Goal: Task Accomplishment & Management: Manage account settings

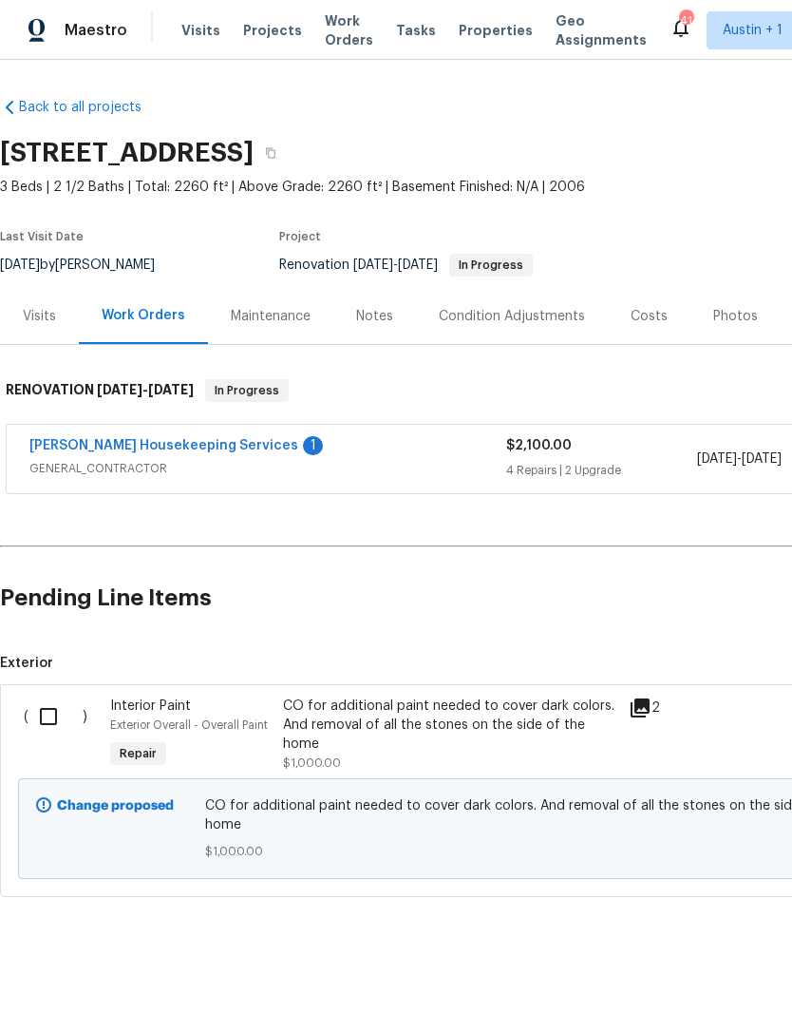
click at [51, 722] on input "checkbox" at bounding box center [55, 716] width 54 height 40
click at [737, 980] on span "Create Work Order" at bounding box center [683, 986] width 126 height 24
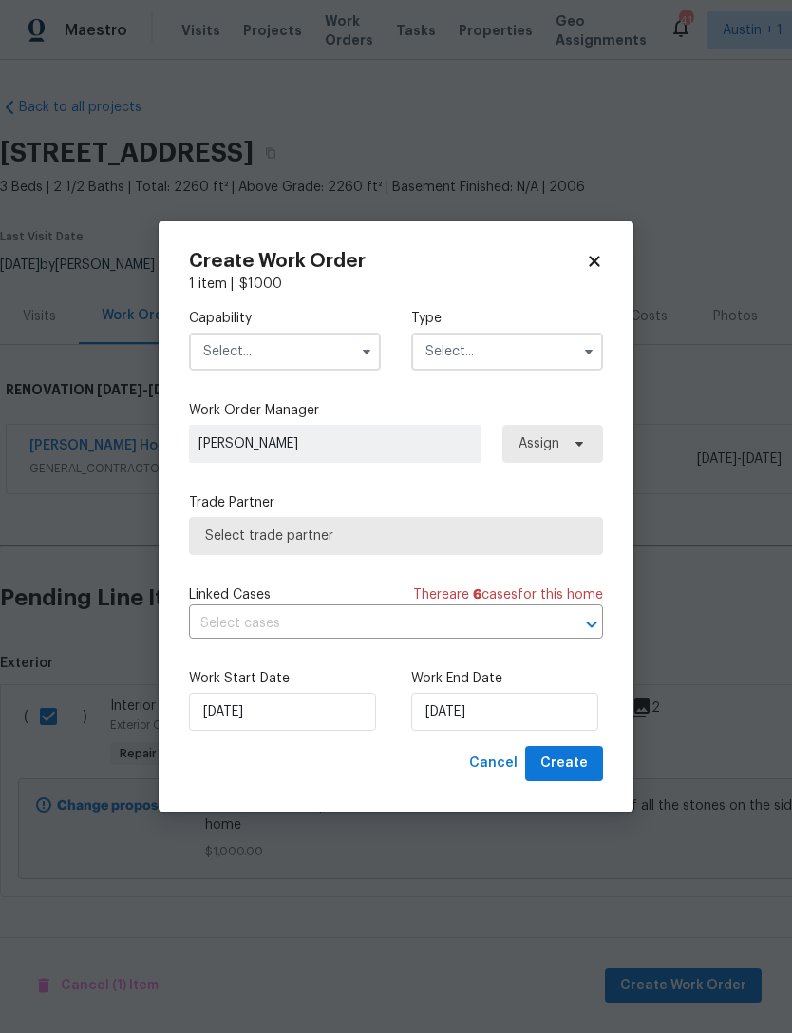
click at [222, 353] on input "text" at bounding box center [285, 351] width 192 height 38
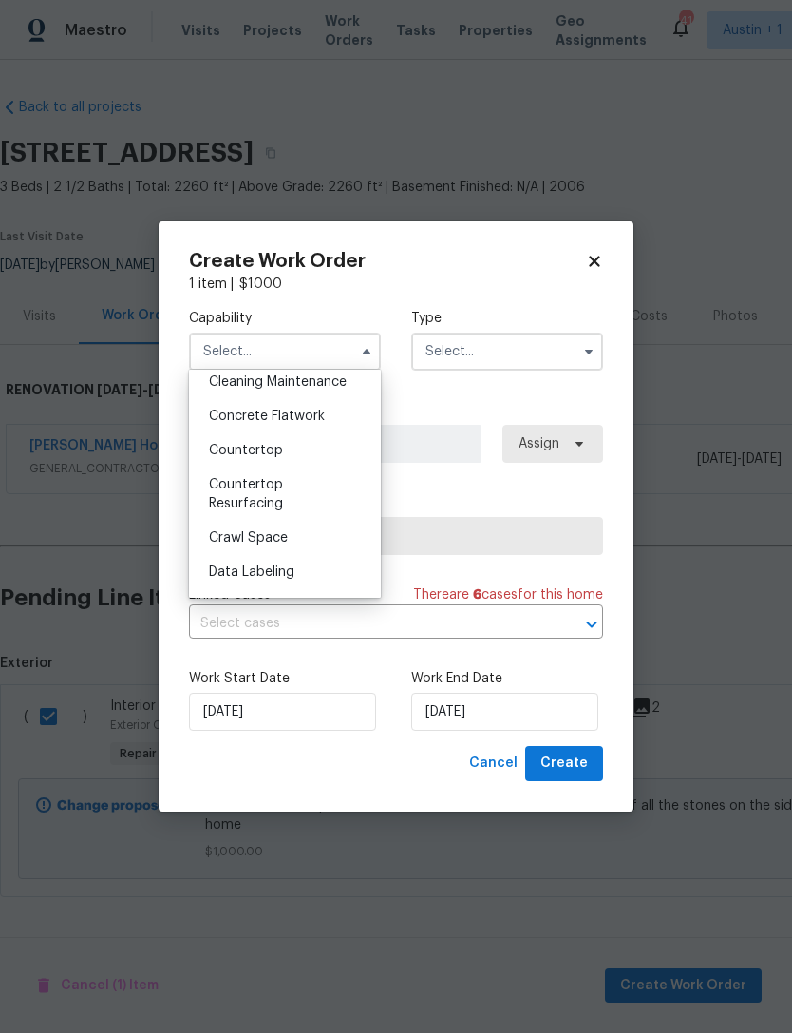
scroll to position [300, 0]
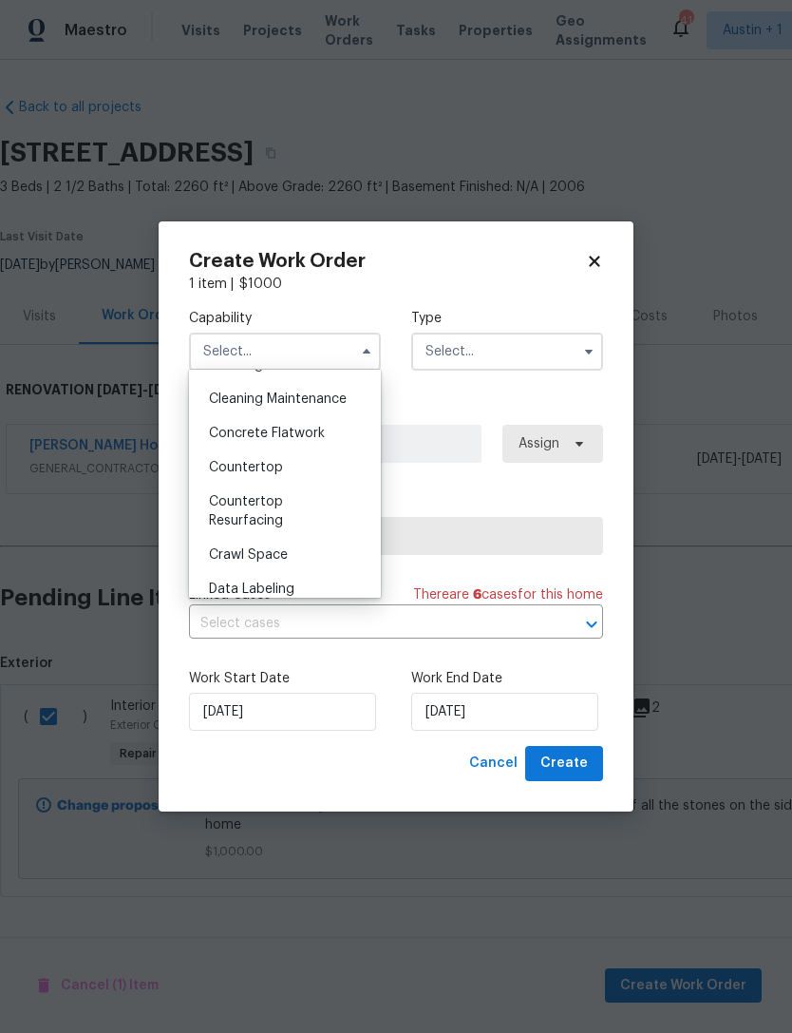
click at [596, 261] on icon at bounding box center [594, 261] width 10 height 10
checkbox input "false"
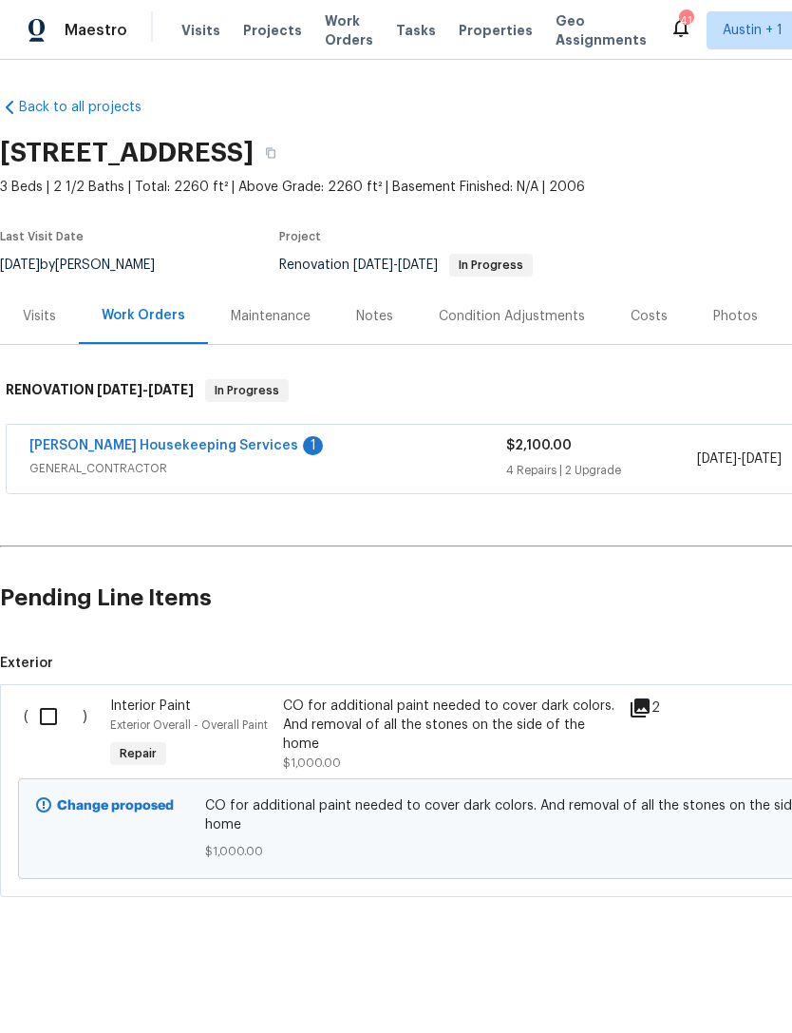
click at [79, 449] on link "[PERSON_NAME] Housekeeping Services" at bounding box center [163, 445] width 269 height 13
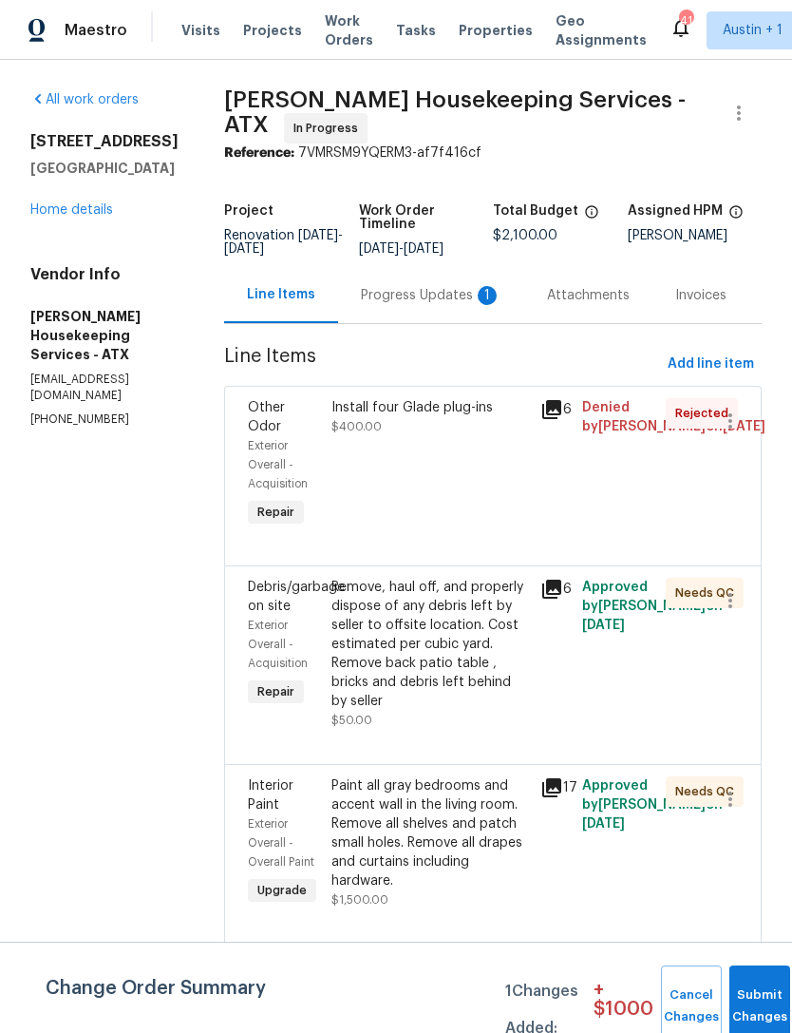
click at [721, 382] on button "Add line item" at bounding box center [711, 364] width 102 height 35
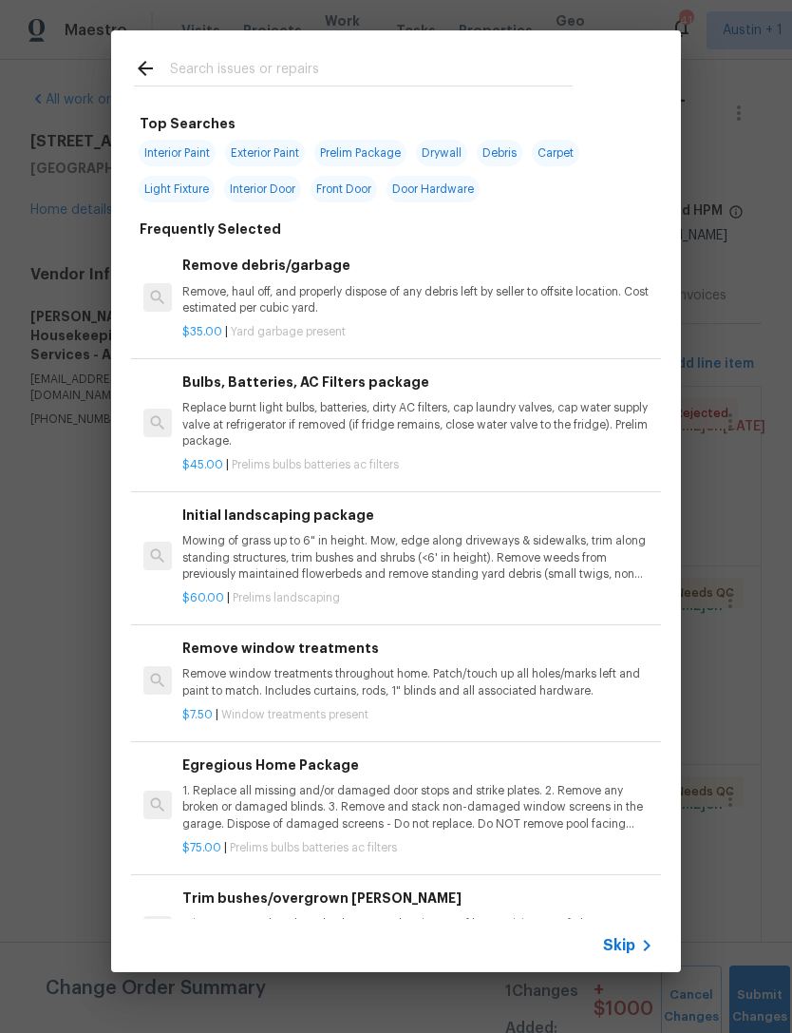
click at [594, 65] on div at bounding box center [353, 67] width 484 height 75
click at [484, 61] on input "text" at bounding box center [371, 71] width 403 height 28
type input "Paint"
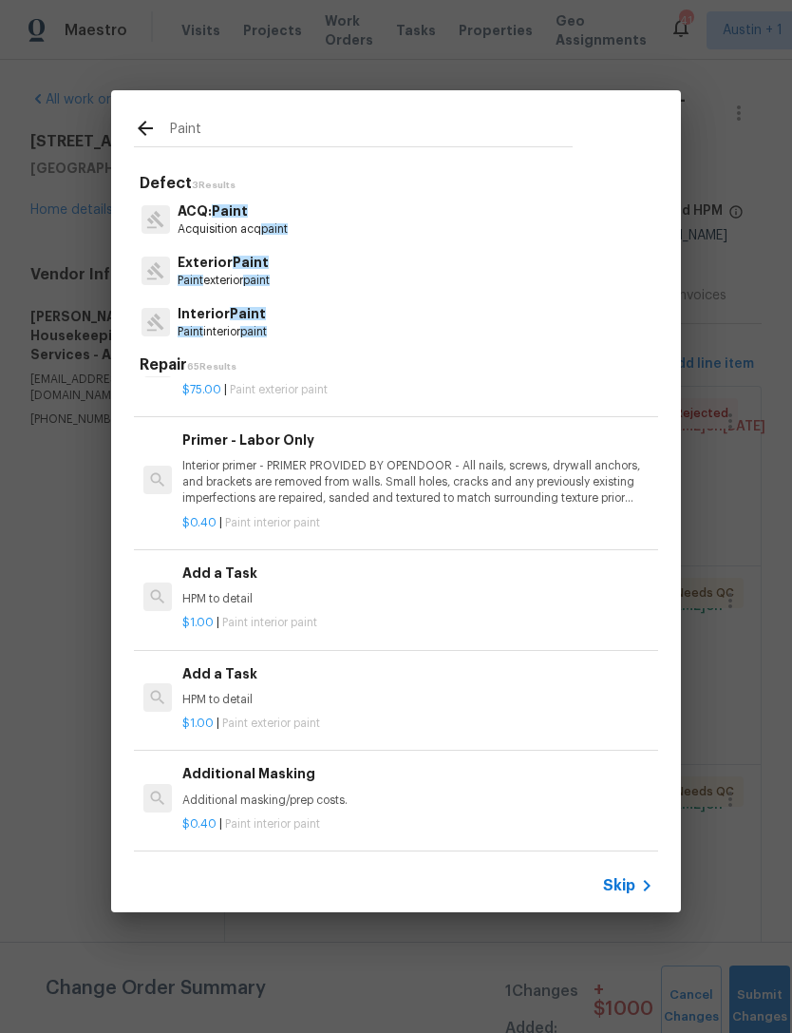
scroll to position [1465, 0]
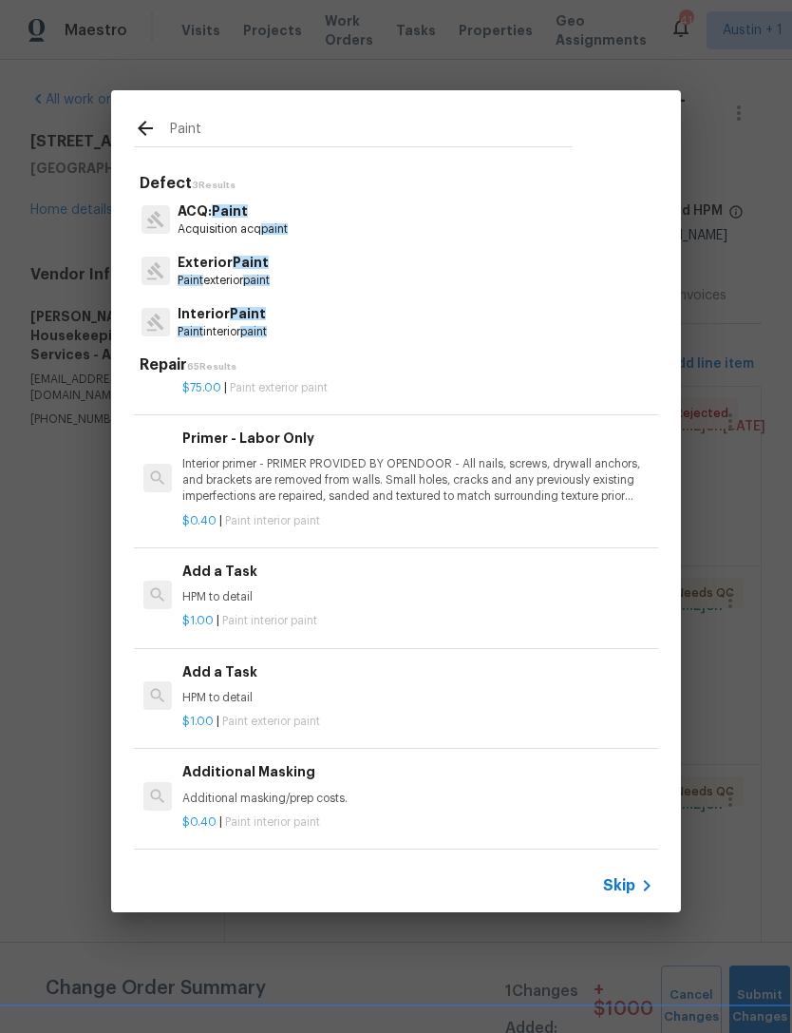
click at [584, 605] on div "$1.00 | Paint interior paint" at bounding box center [417, 617] width 471 height 24
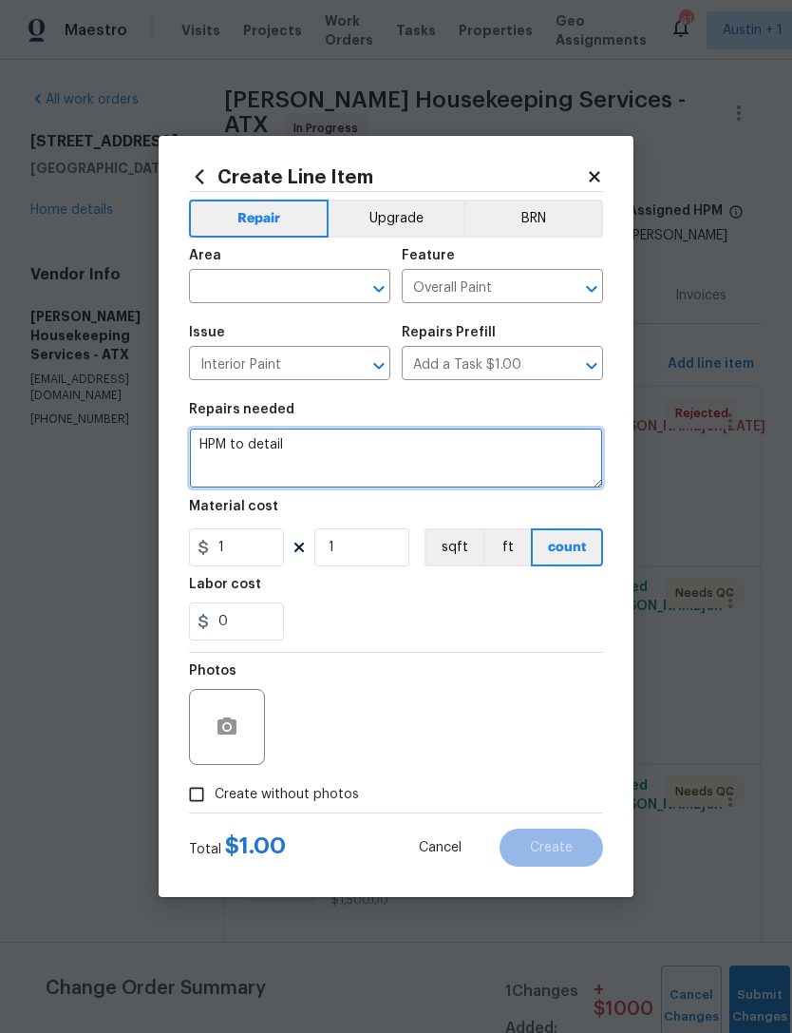
click at [223, 462] on textarea "HPM to detail" at bounding box center [396, 457] width 414 height 61
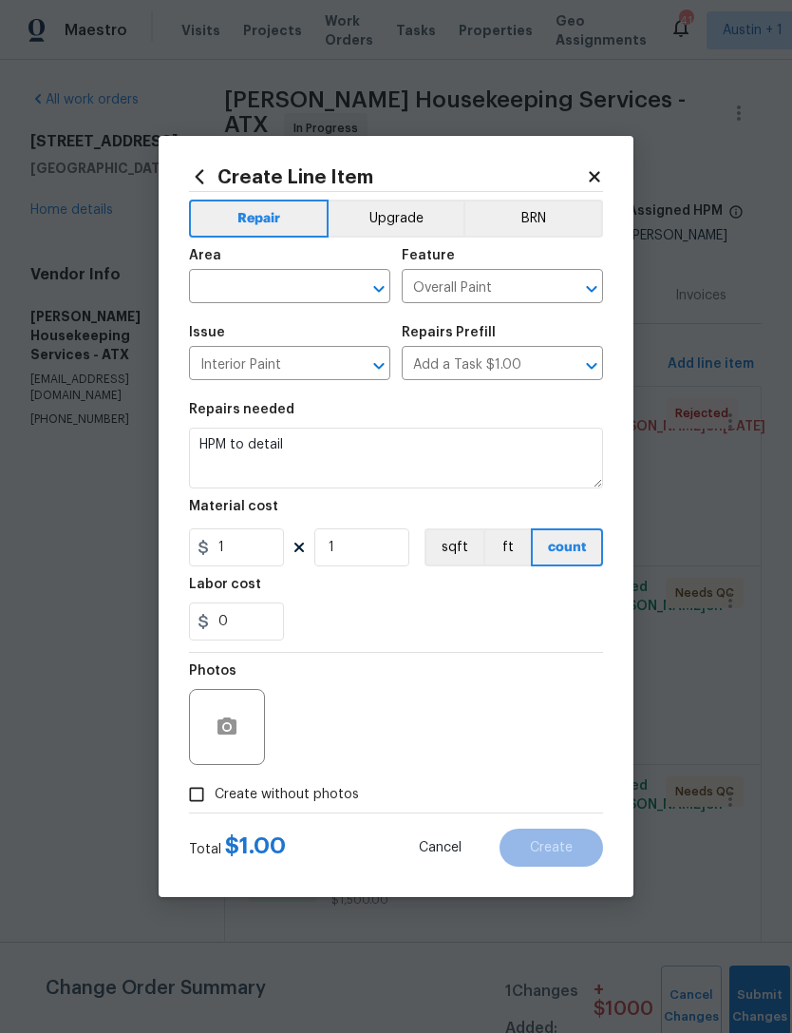
click at [229, 283] on input "text" at bounding box center [263, 288] width 148 height 29
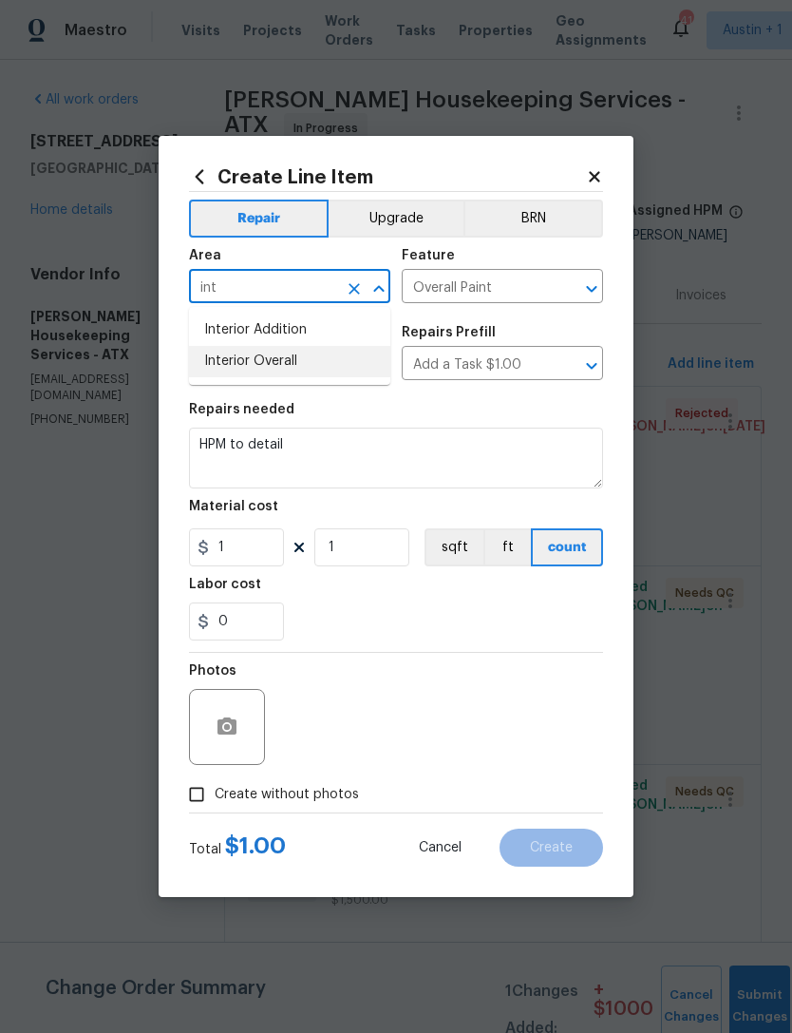
click at [234, 355] on li "Interior Overall" at bounding box center [289, 361] width 201 height 31
type input "Interior Overall"
click at [234, 354] on input "Interior Paint" at bounding box center [263, 365] width 148 height 29
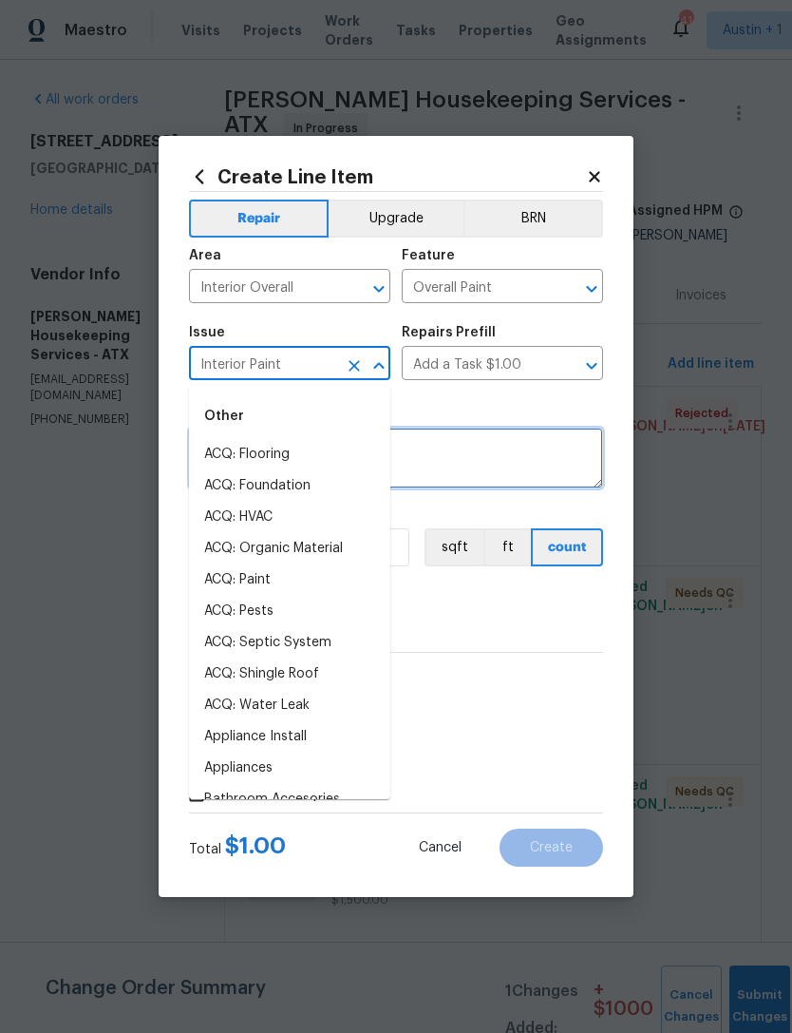
click at [579, 469] on textarea "HPM to detail" at bounding box center [396, 457] width 414 height 61
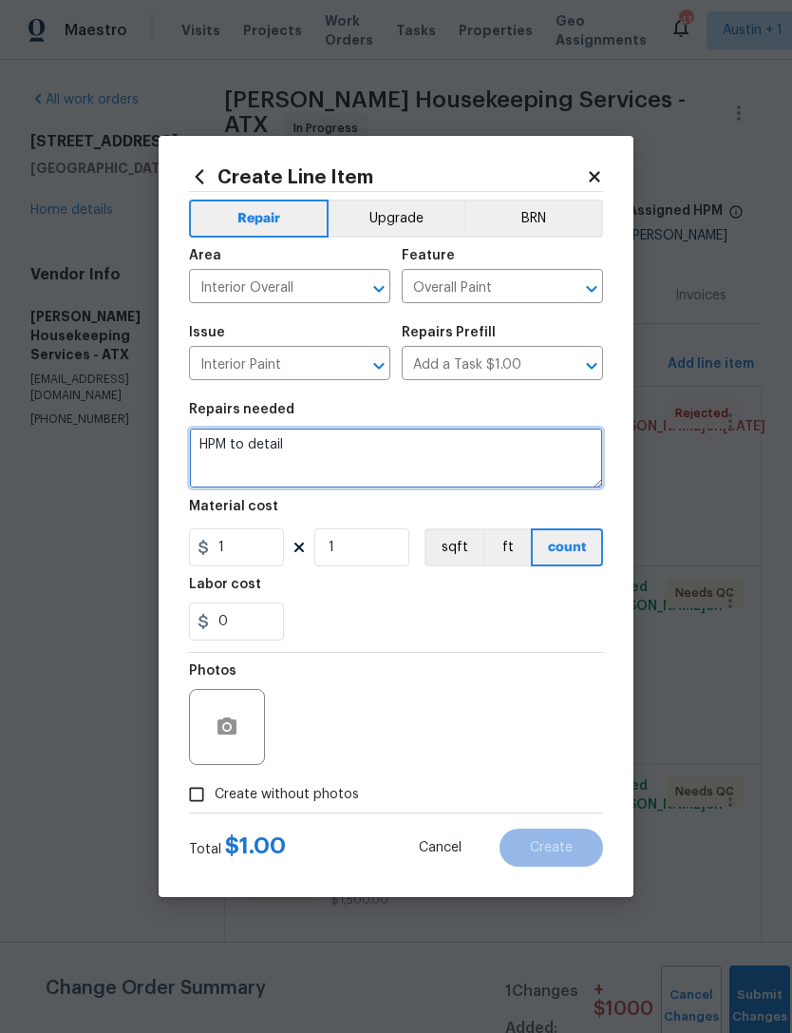
click at [578, 469] on textarea "HPM to detail" at bounding box center [396, 457] width 414 height 61
click at [573, 465] on textarea "HPM to detail" at bounding box center [396, 457] width 414 height 61
click at [572, 465] on textarea "HPM to detail" at bounding box center [396, 457] width 414 height 61
type textarea "H"
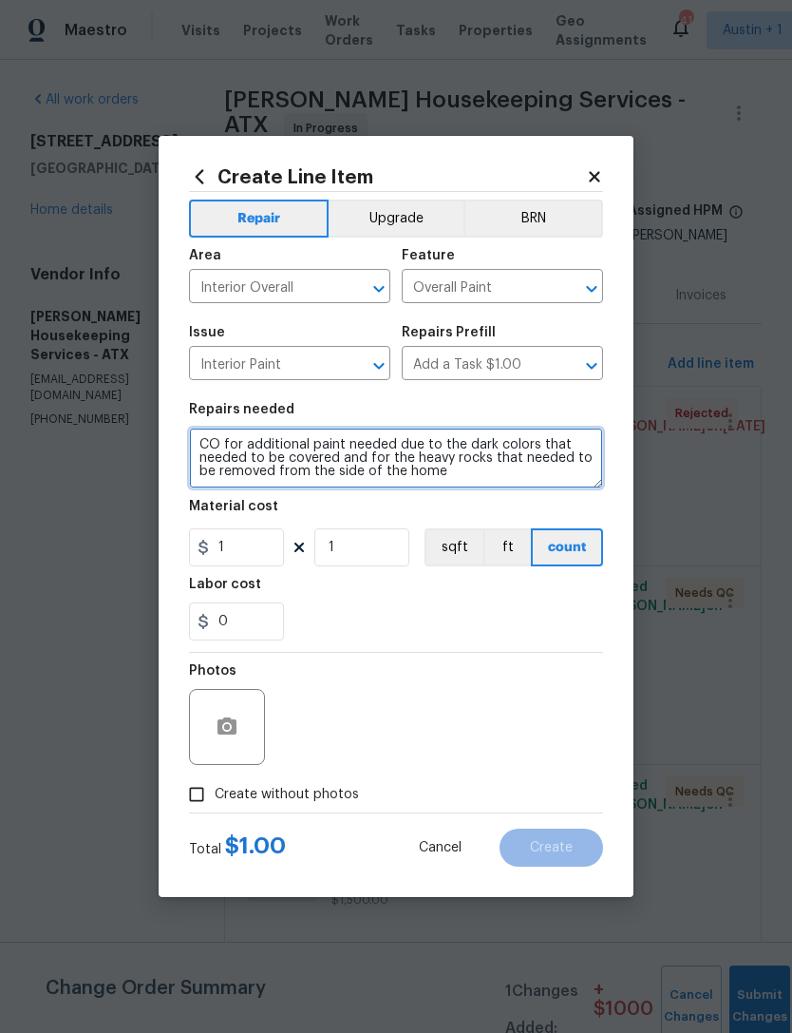
type textarea "CO for additional paint needed due to the dark colors that needed to be covered…"
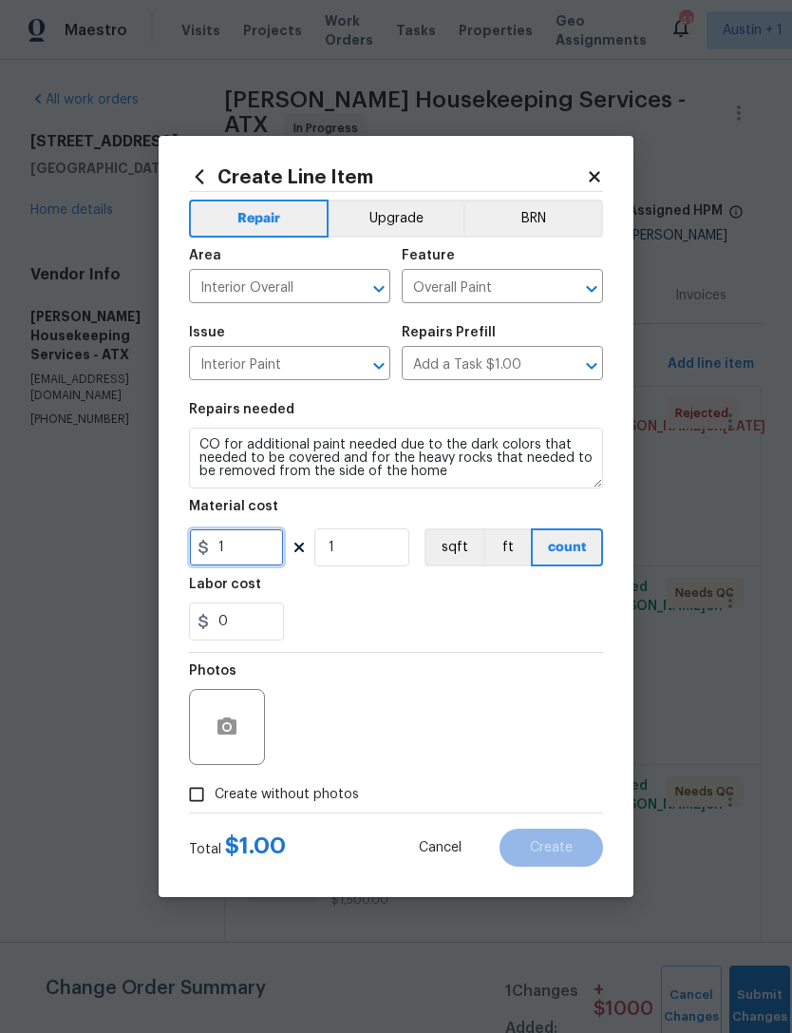
click at [244, 551] on input "1" at bounding box center [236, 547] width 95 height 38
type input "1000"
click at [561, 629] on div "0" at bounding box center [396, 621] width 414 height 38
click at [199, 799] on input "Create without photos" at bounding box center [197, 794] width 36 height 36
checkbox input "true"
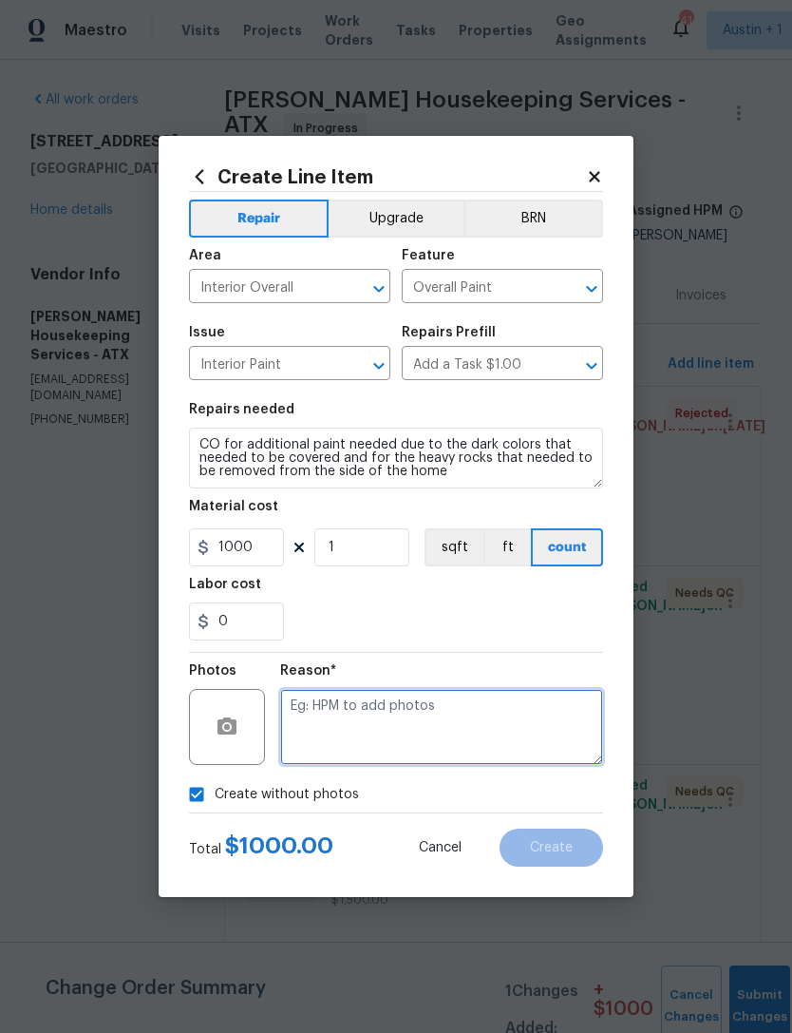
click at [551, 714] on textarea at bounding box center [441, 727] width 323 height 76
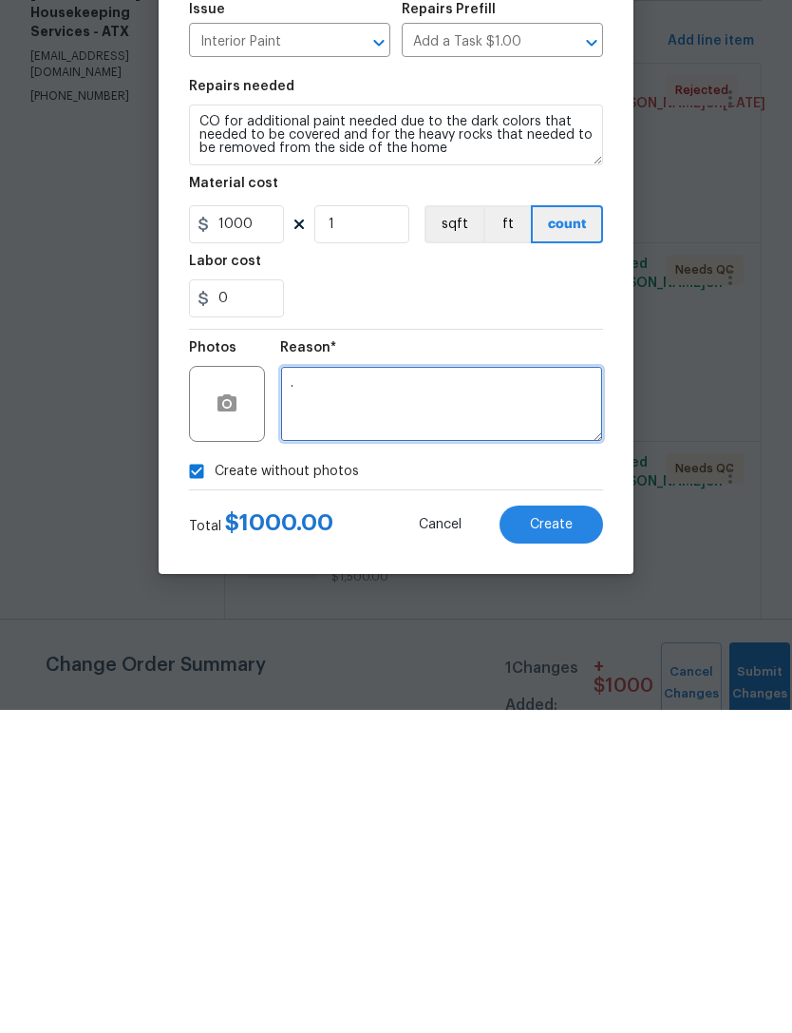
type textarea "."
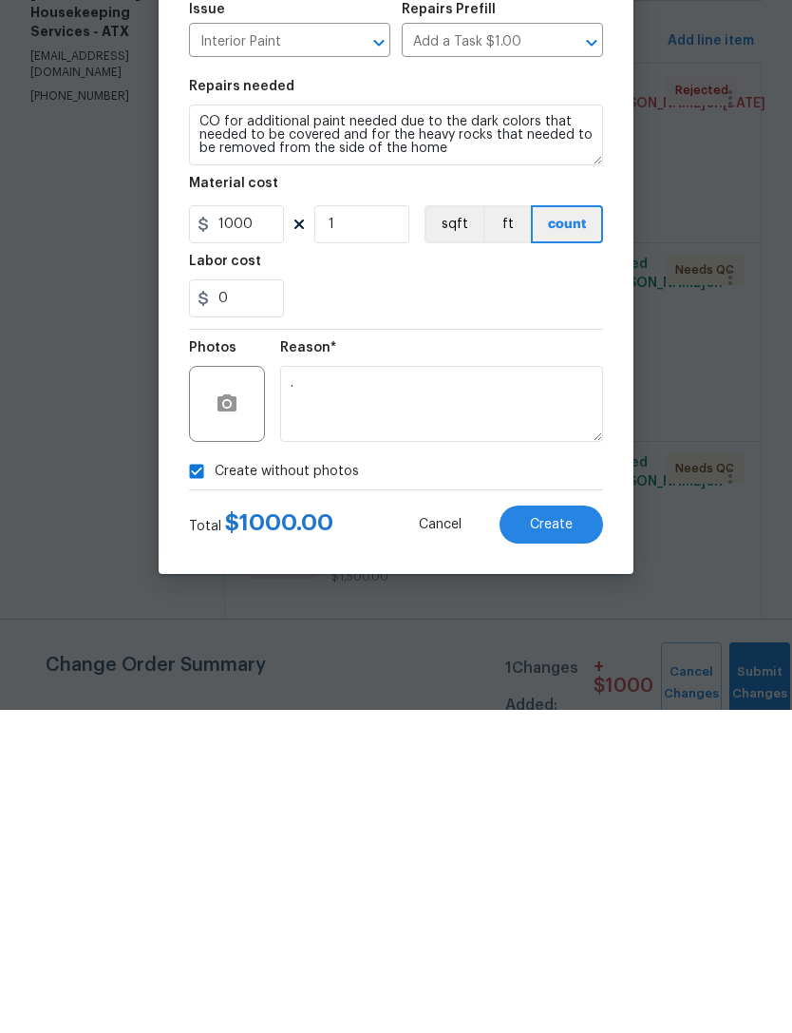
click at [562, 841] on span "Create" at bounding box center [551, 848] width 43 height 14
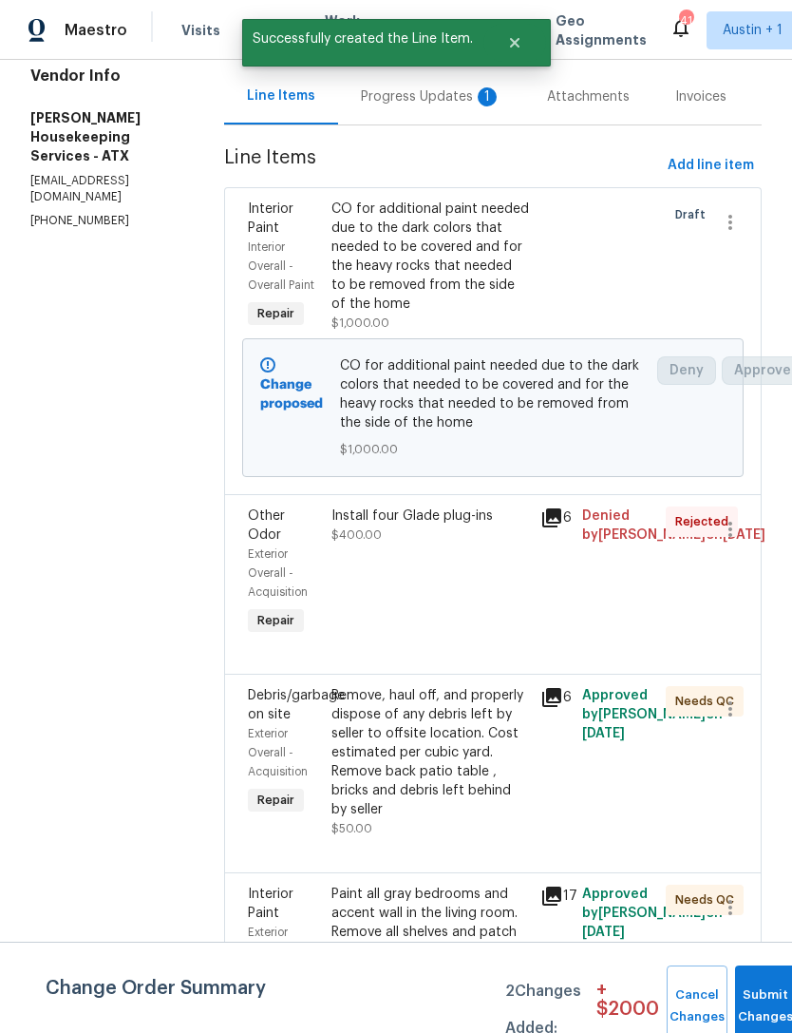
scroll to position [218, -1]
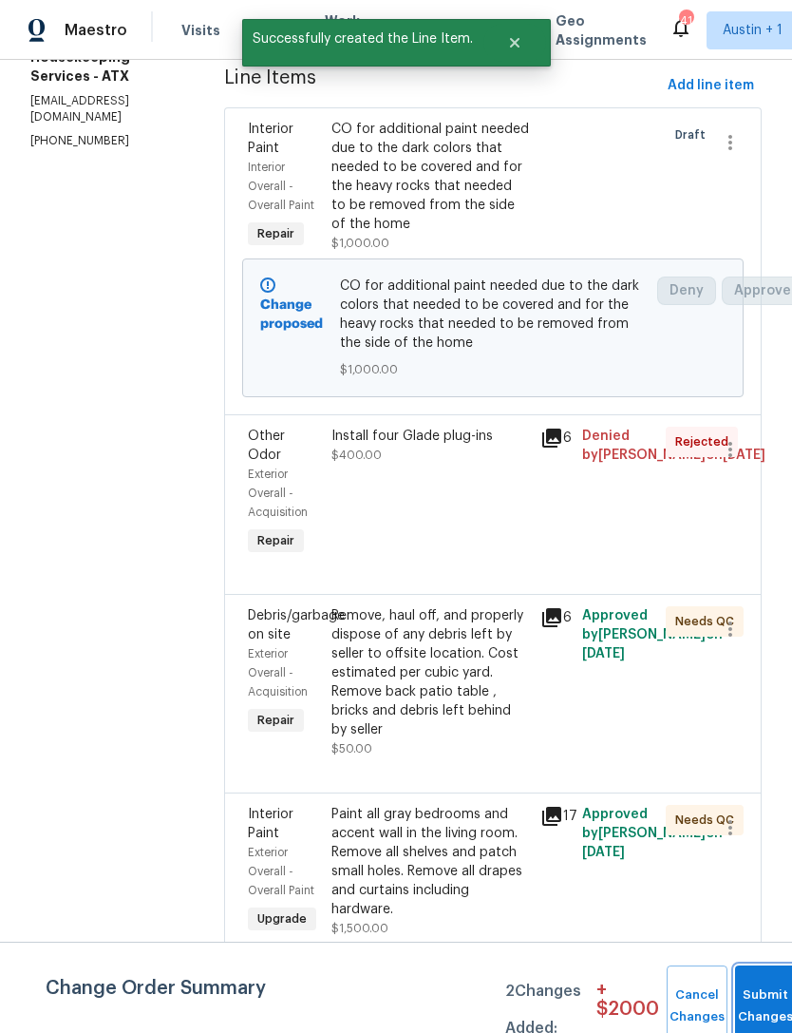
click at [749, 983] on button "Submit Changes" at bounding box center [765, 1006] width 61 height 82
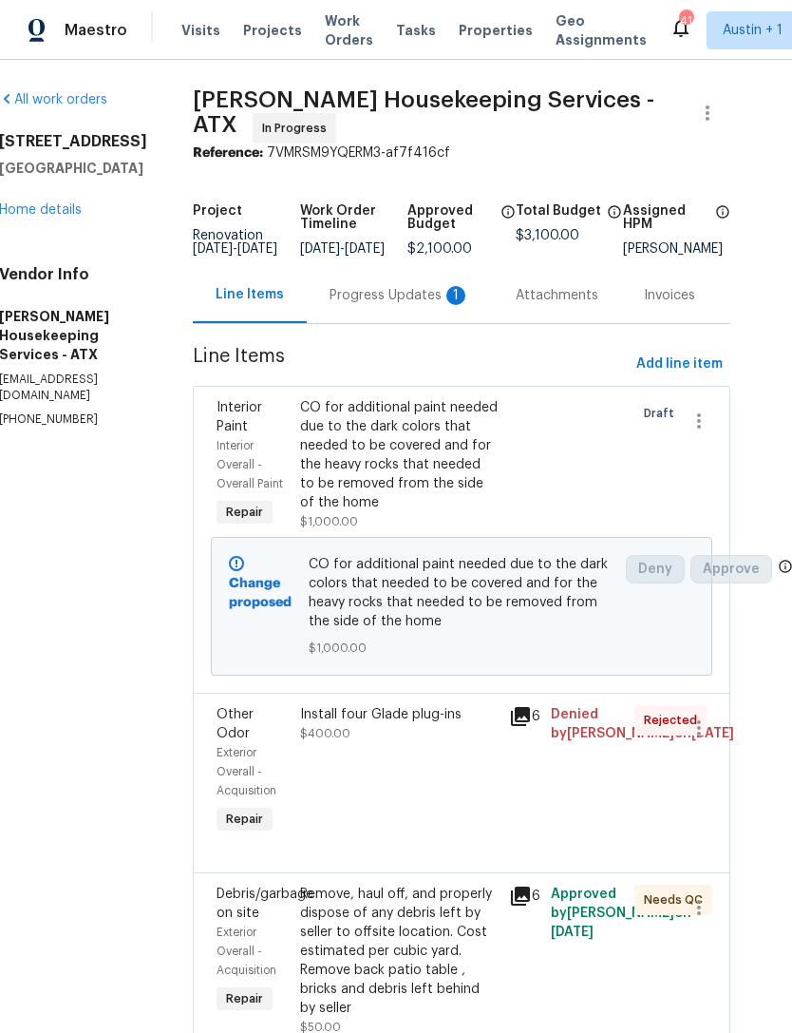
scroll to position [0, 31]
click at [51, 207] on link "Home details" at bounding box center [40, 209] width 83 height 13
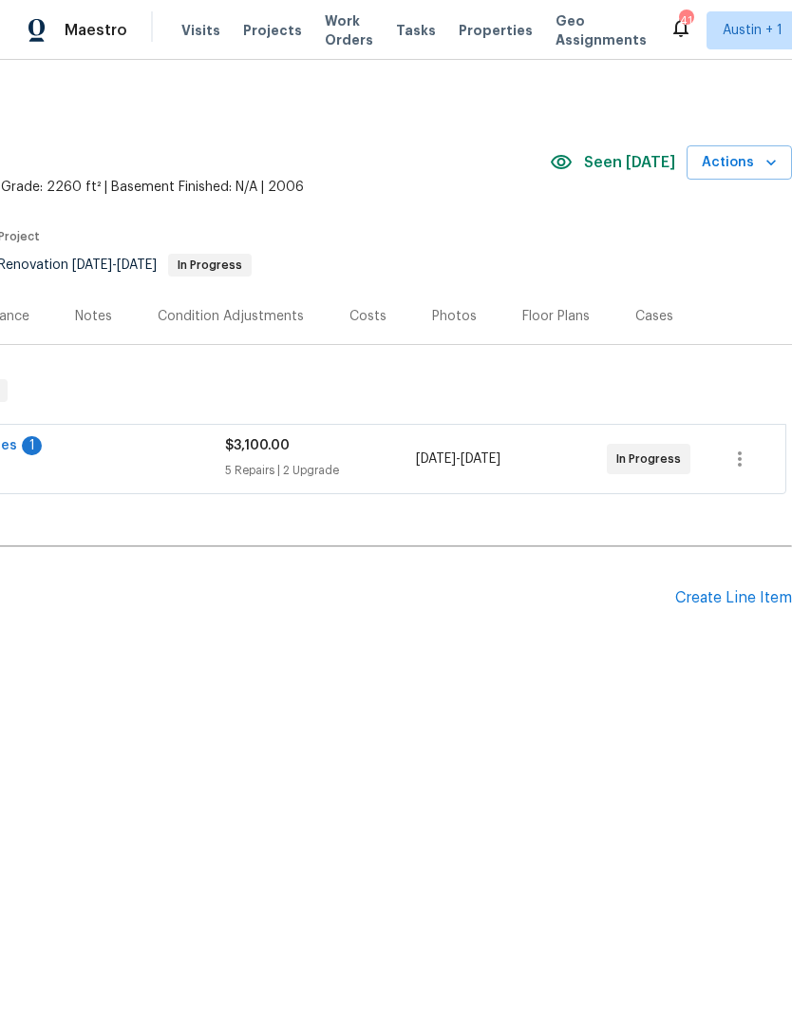
scroll to position [0, 281]
click at [756, 157] on span "Actions" at bounding box center [739, 163] width 75 height 24
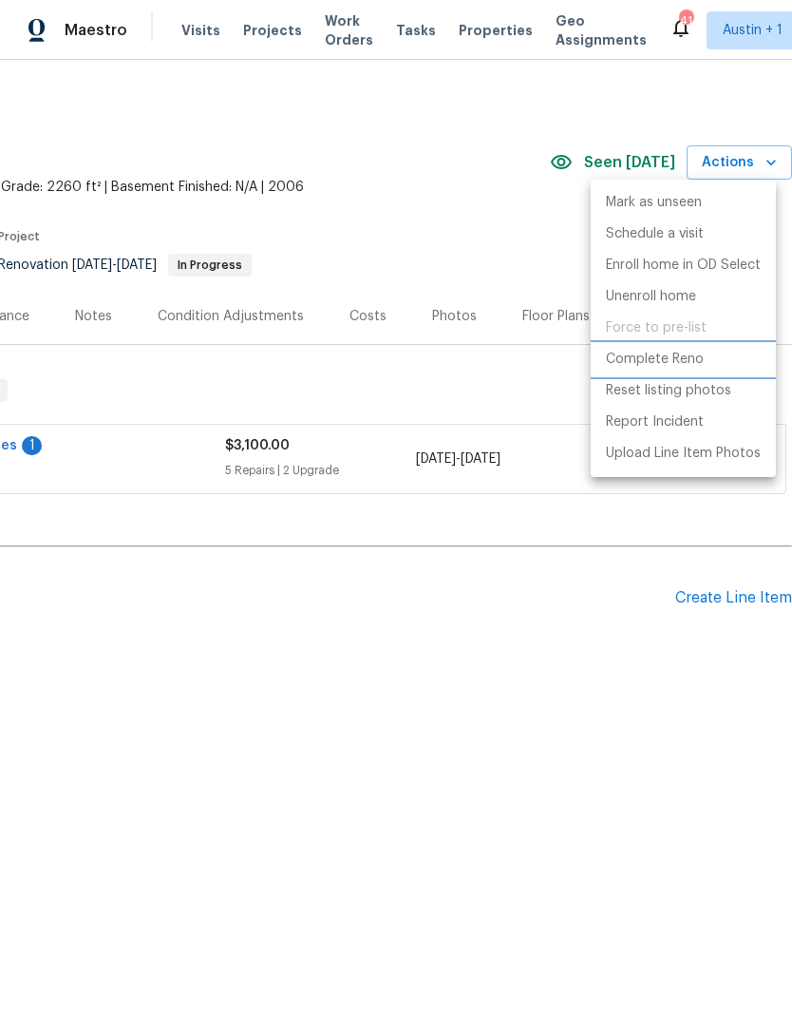
click at [685, 363] on p "Complete Reno" at bounding box center [655, 360] width 98 height 20
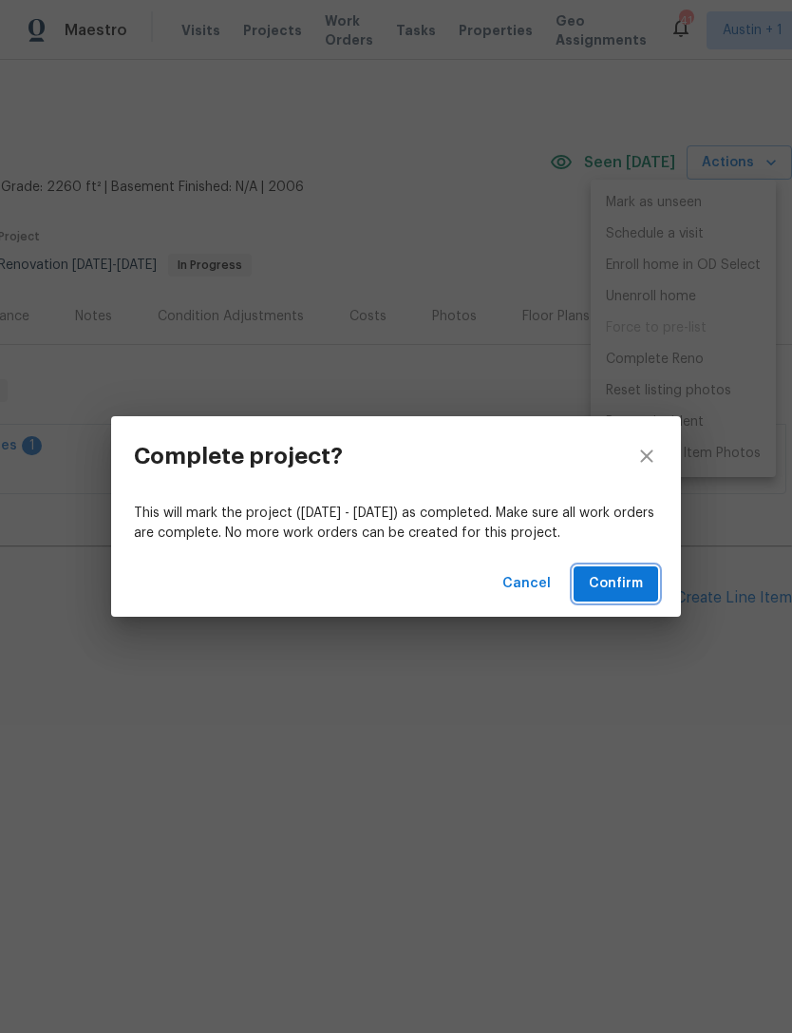
click at [630, 577] on span "Confirm" at bounding box center [616, 584] width 54 height 24
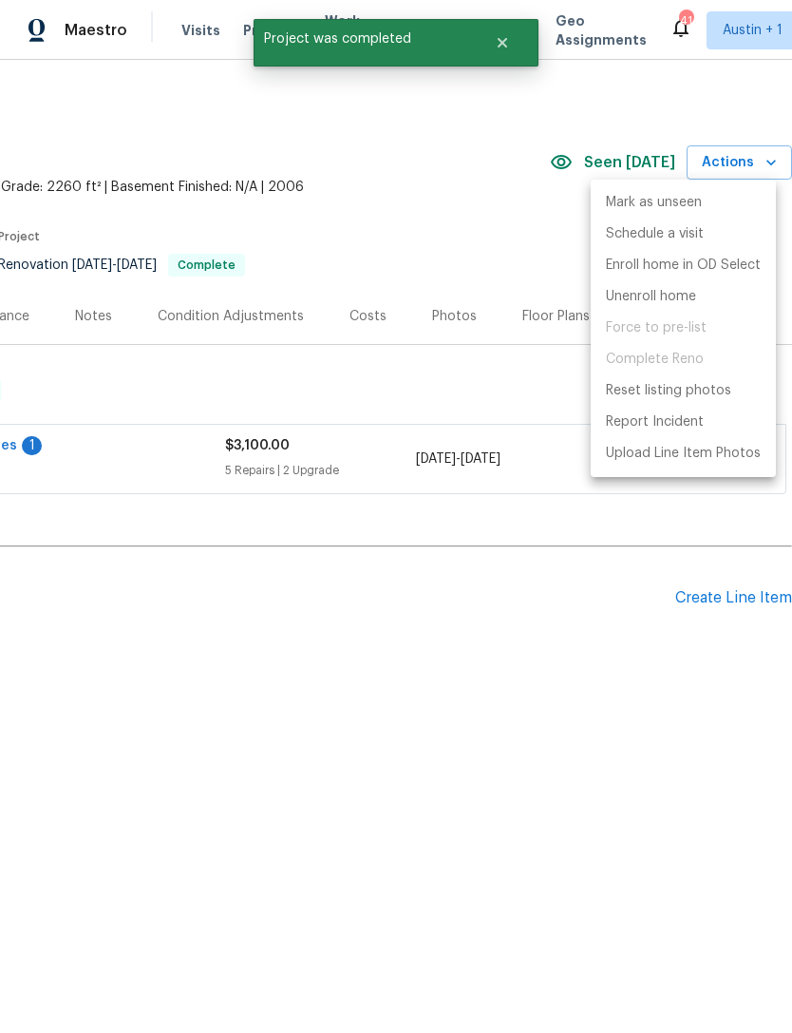
click at [217, 656] on div at bounding box center [396, 516] width 792 height 1033
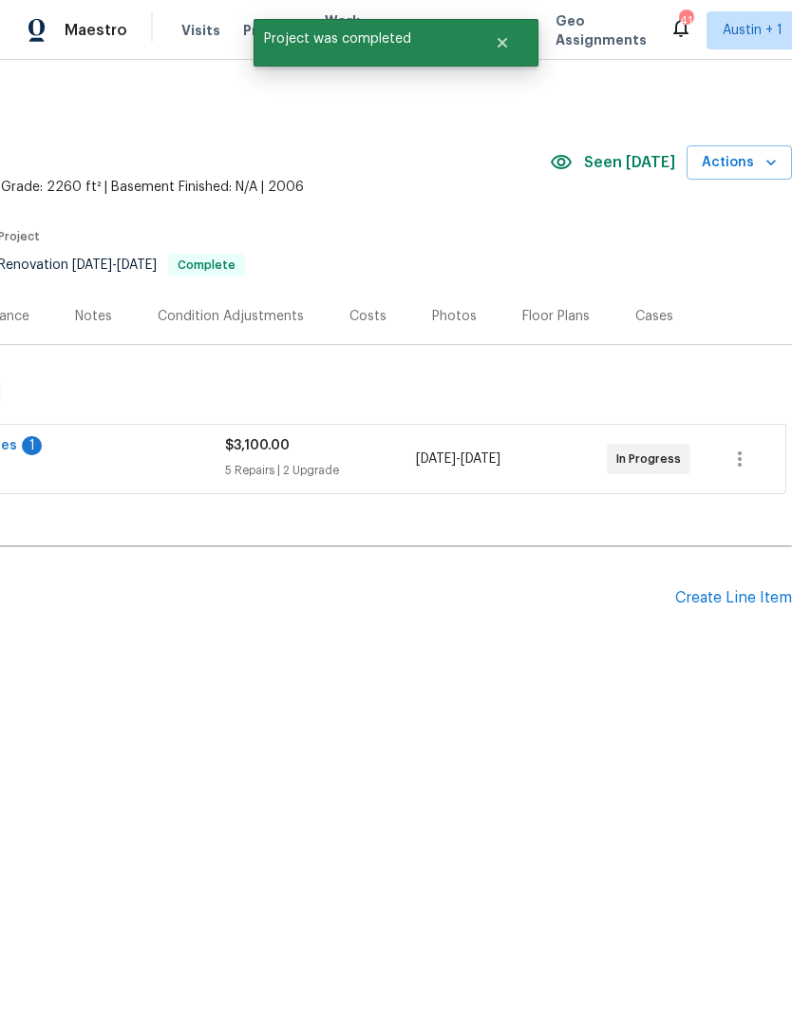
click at [750, 164] on span "Actions" at bounding box center [739, 163] width 75 height 24
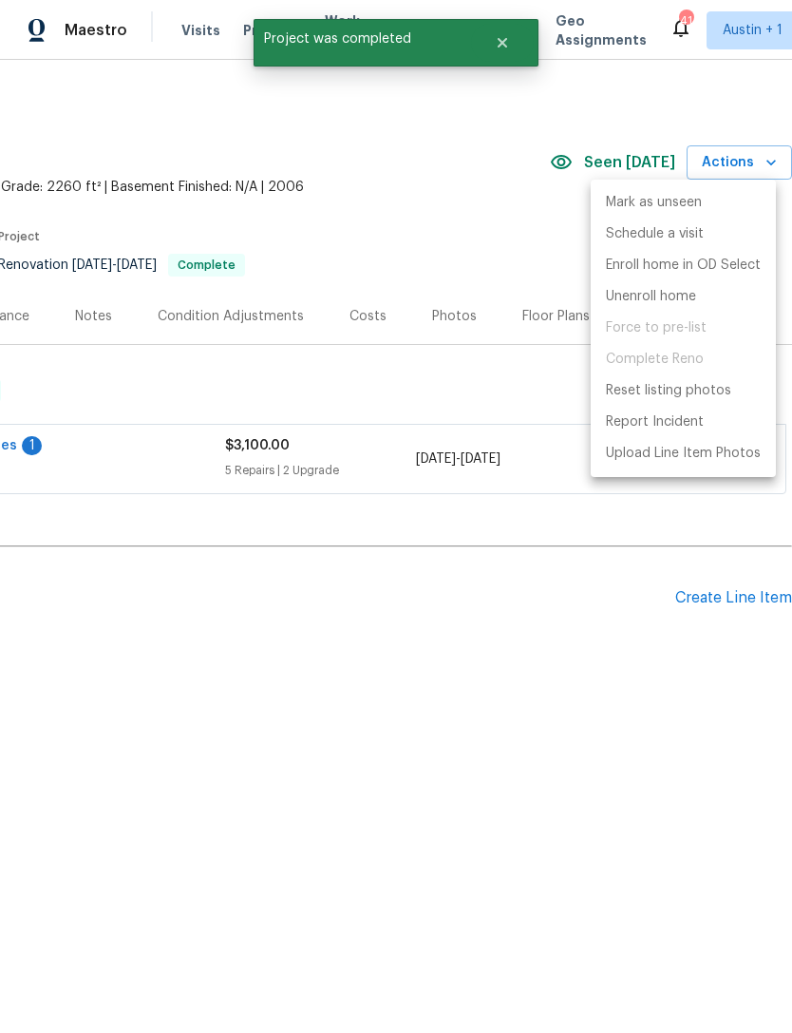
click at [127, 629] on div at bounding box center [396, 516] width 792 height 1033
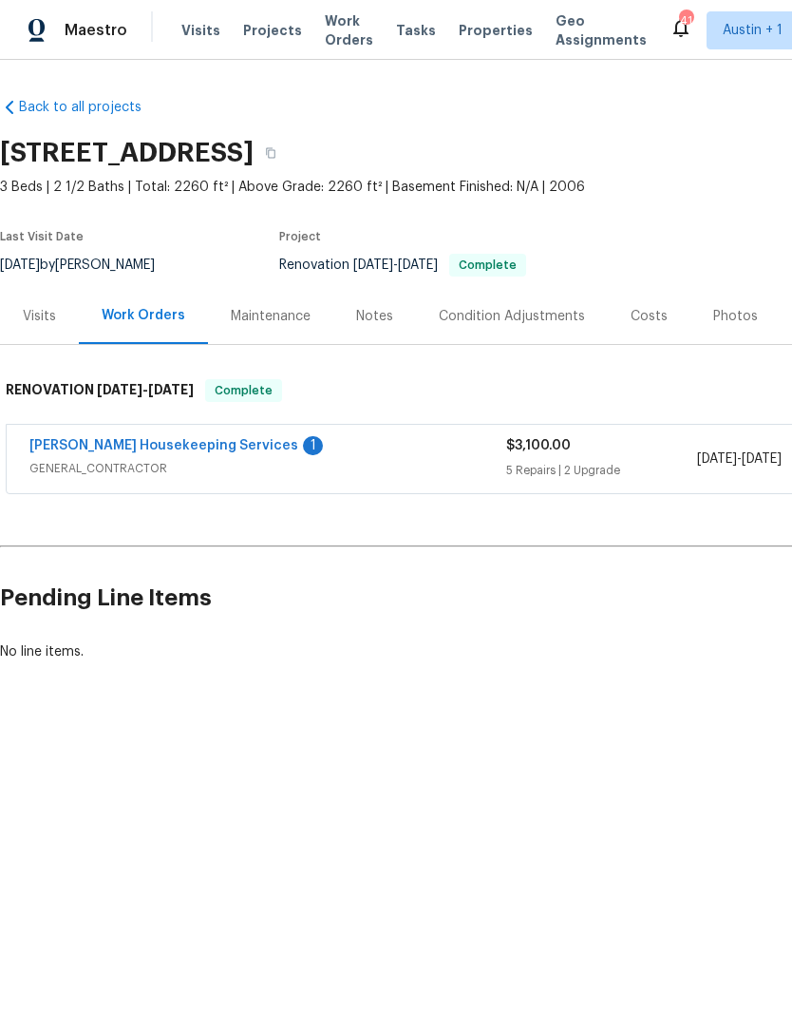
scroll to position [0, 0]
click at [471, 36] on span "Properties" at bounding box center [496, 30] width 74 height 19
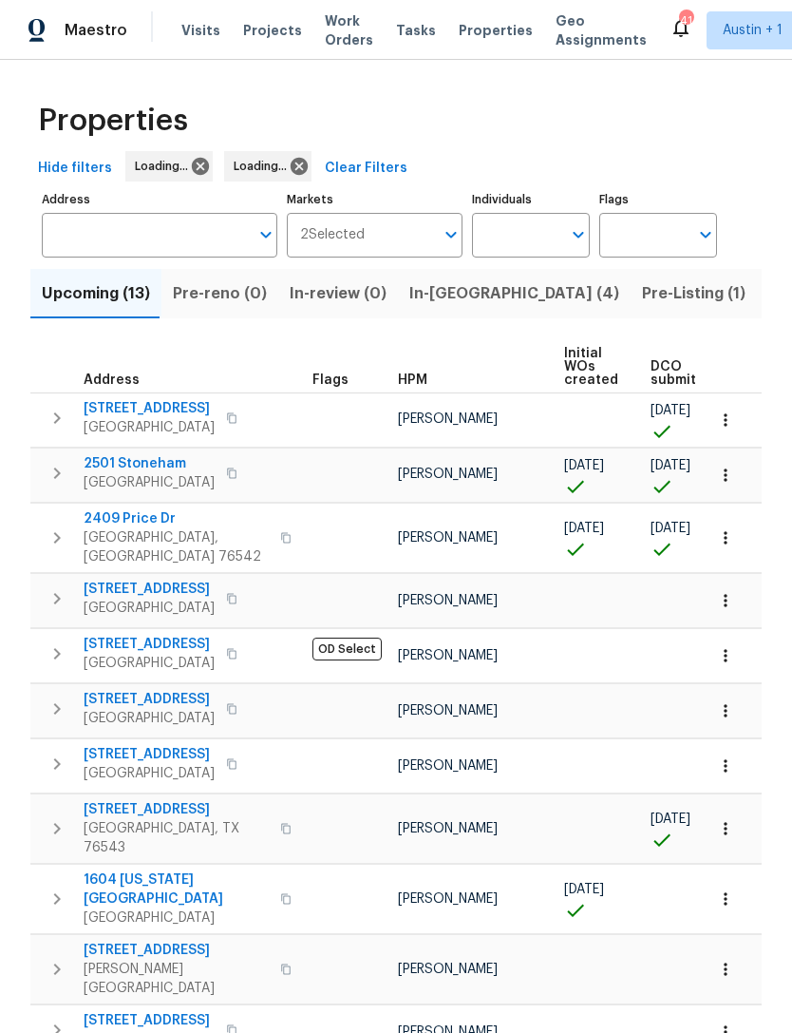
click at [642, 307] on span "Pre-Listing (1)" at bounding box center [694, 293] width 104 height 27
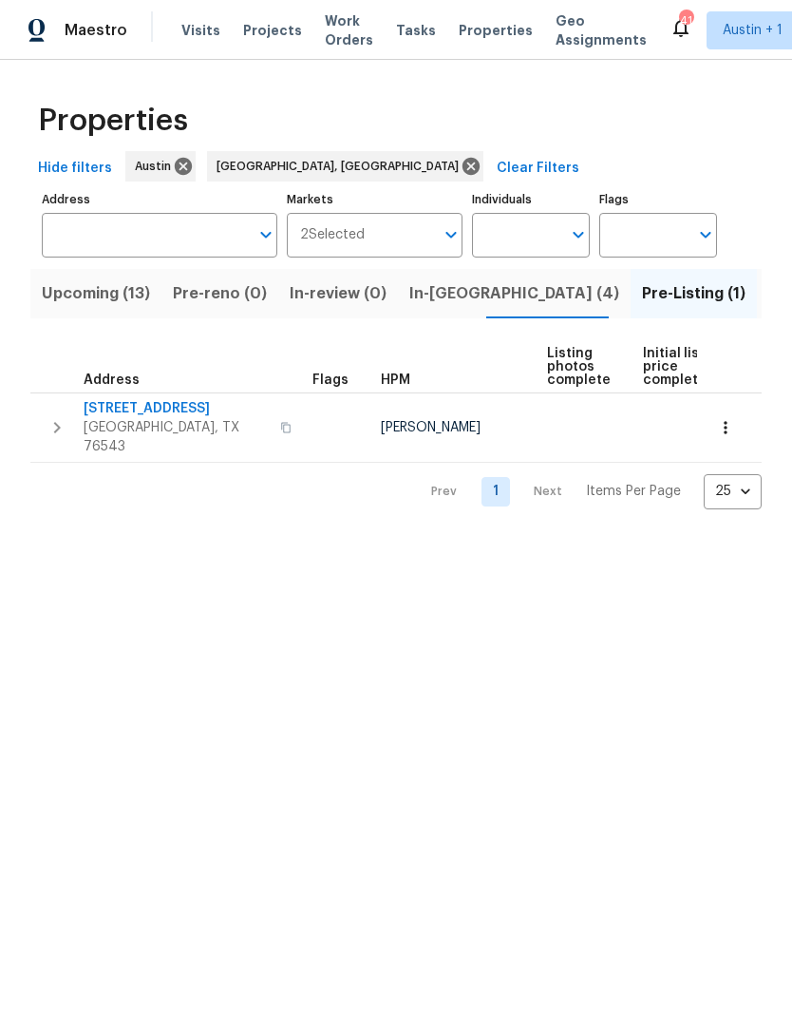
click at [457, 300] on span "In-reno (4)" at bounding box center [514, 293] width 210 height 27
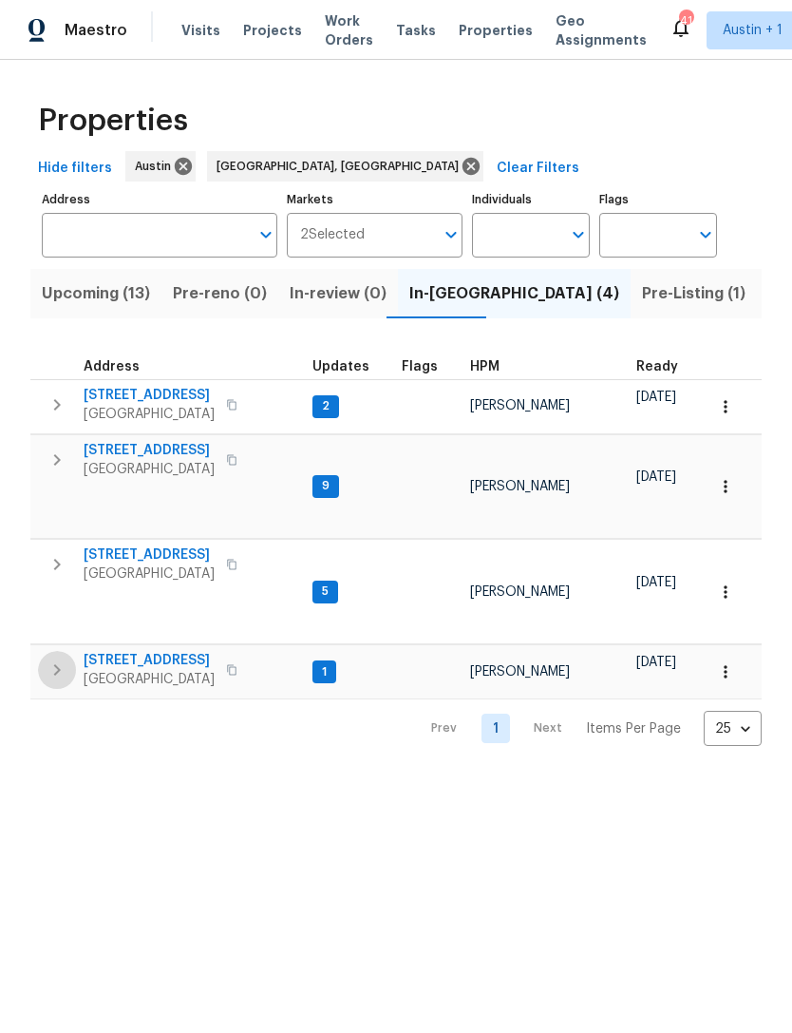
click at [66, 658] on icon "button" at bounding box center [57, 669] width 23 height 23
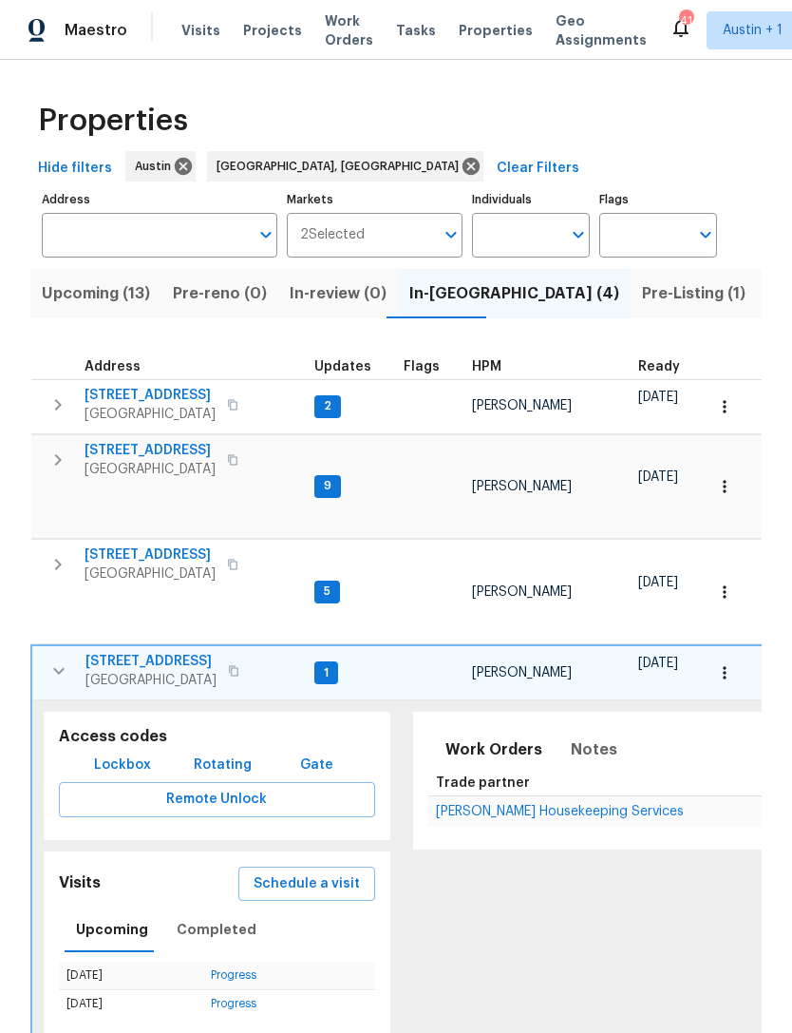
click at [138, 652] on span "3769 Gentle Winds Ln" at bounding box center [150, 661] width 131 height 19
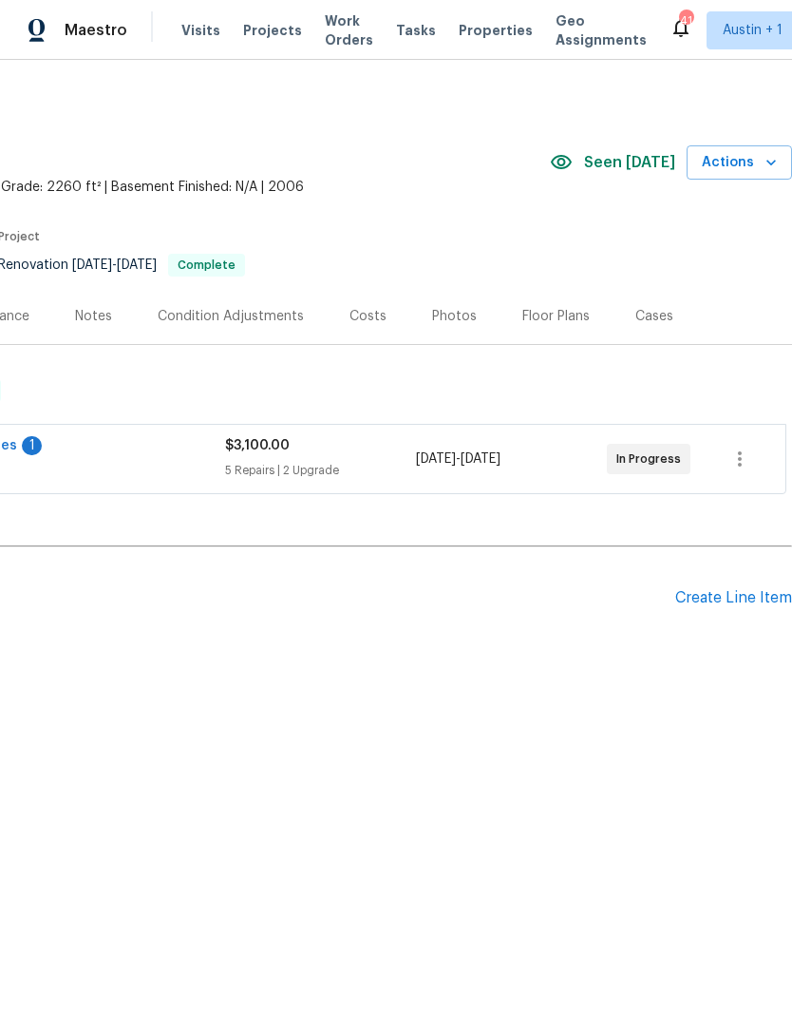
scroll to position [0, 281]
click at [751, 156] on span "Actions" at bounding box center [739, 163] width 75 height 24
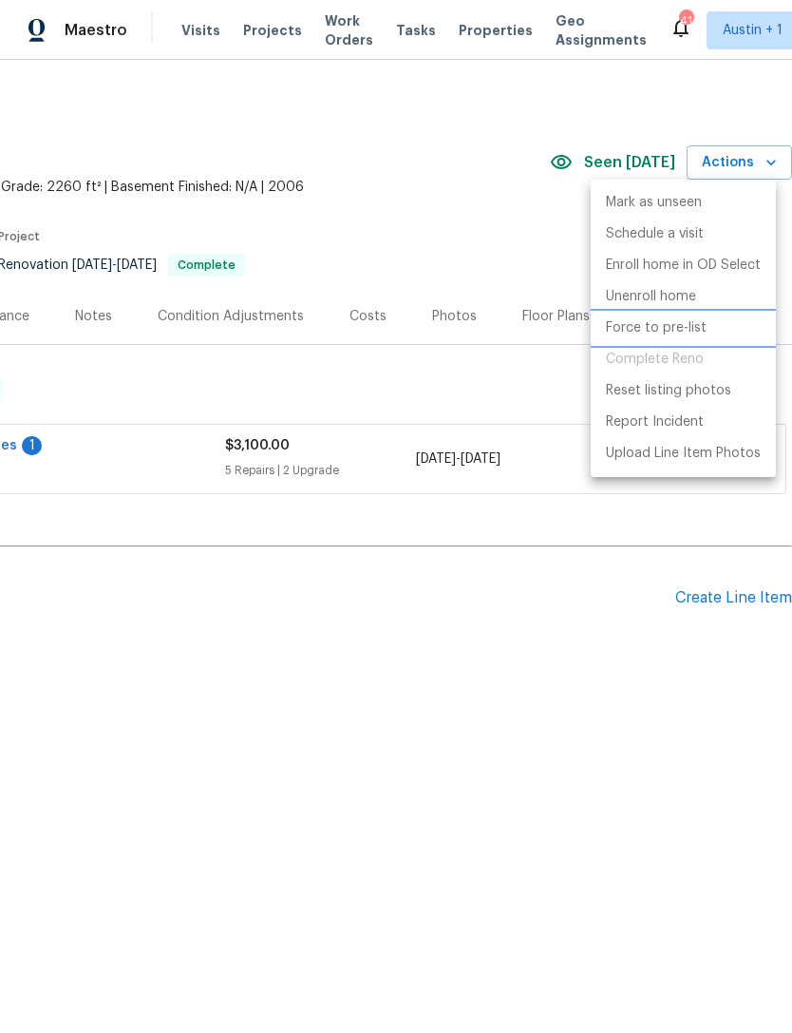
click at [692, 323] on p "Force to pre-list" at bounding box center [656, 328] width 101 height 20
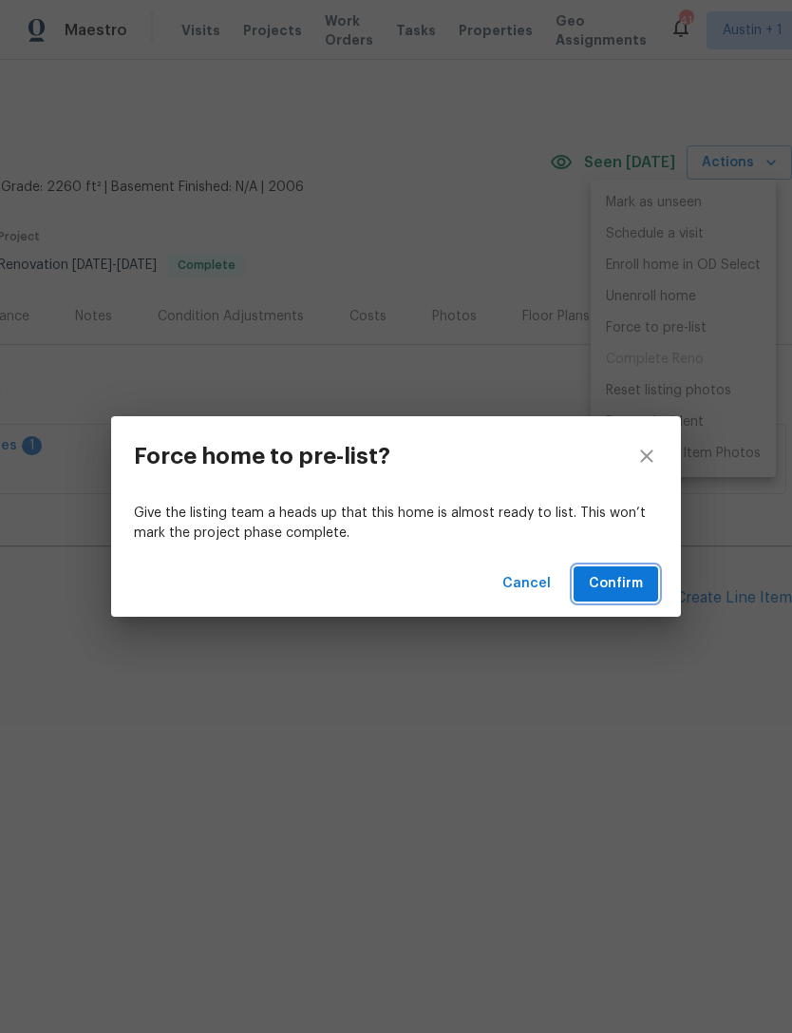
click at [630, 579] on span "Confirm" at bounding box center [616, 584] width 54 height 24
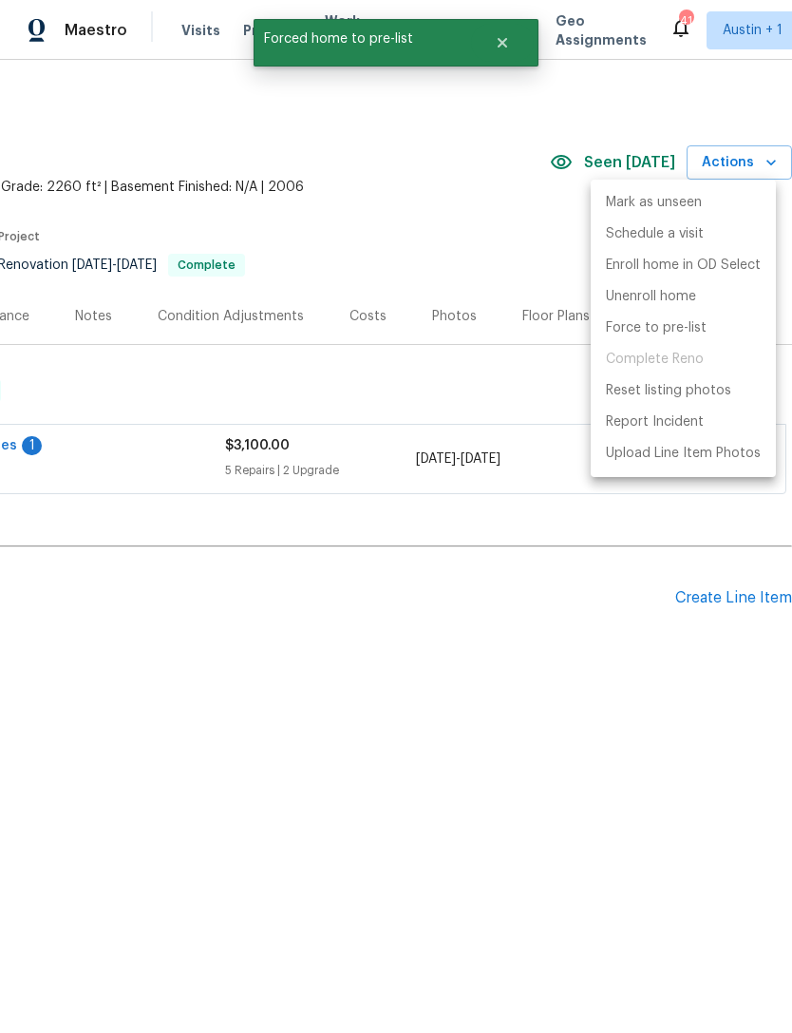
click at [499, 211] on div at bounding box center [396, 516] width 792 height 1033
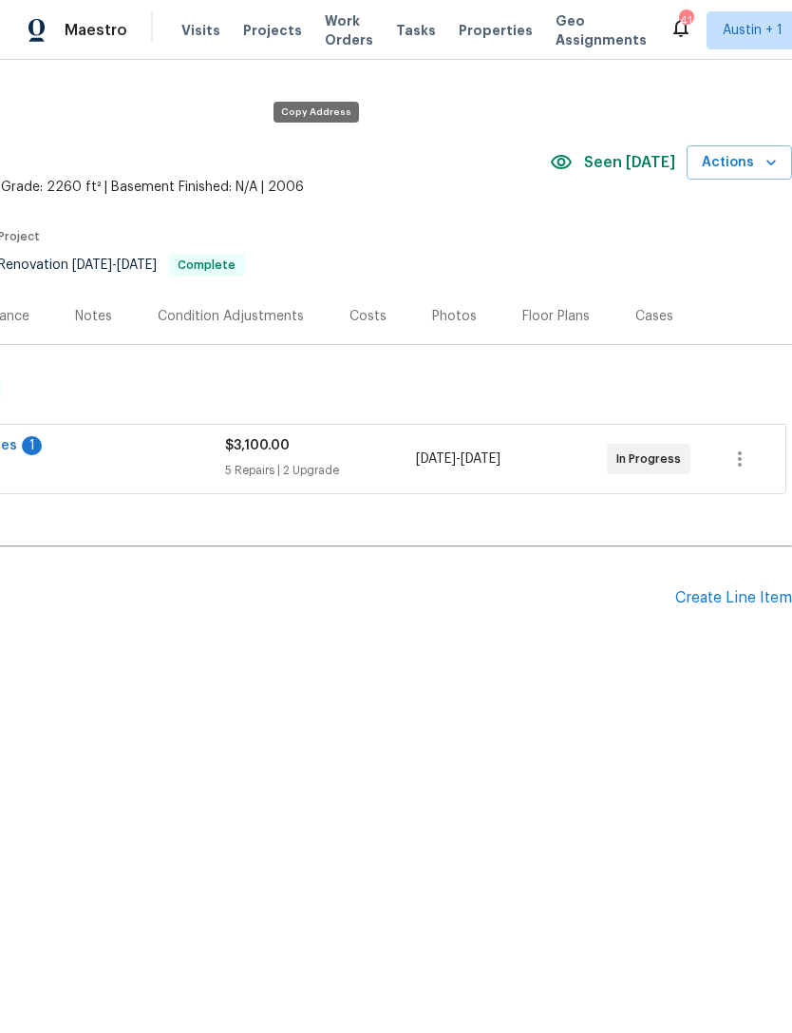
click at [544, 323] on div "Floor Plans" at bounding box center [555, 316] width 67 height 19
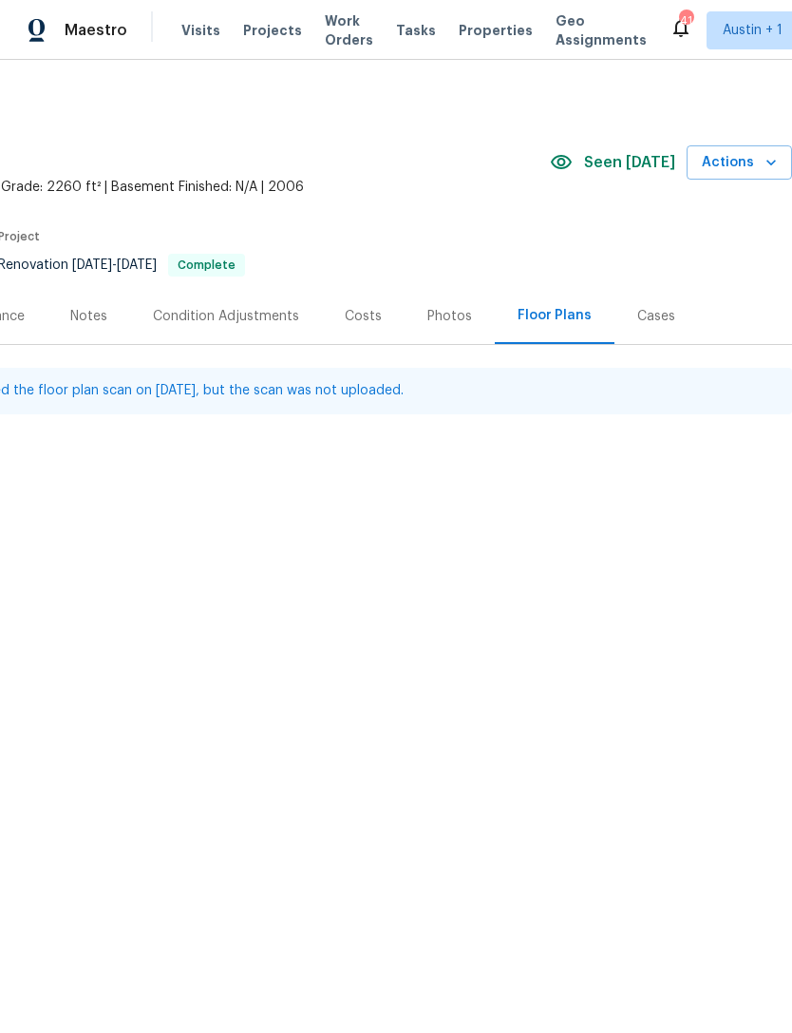
click at [451, 318] on div "Photos" at bounding box center [449, 316] width 45 height 19
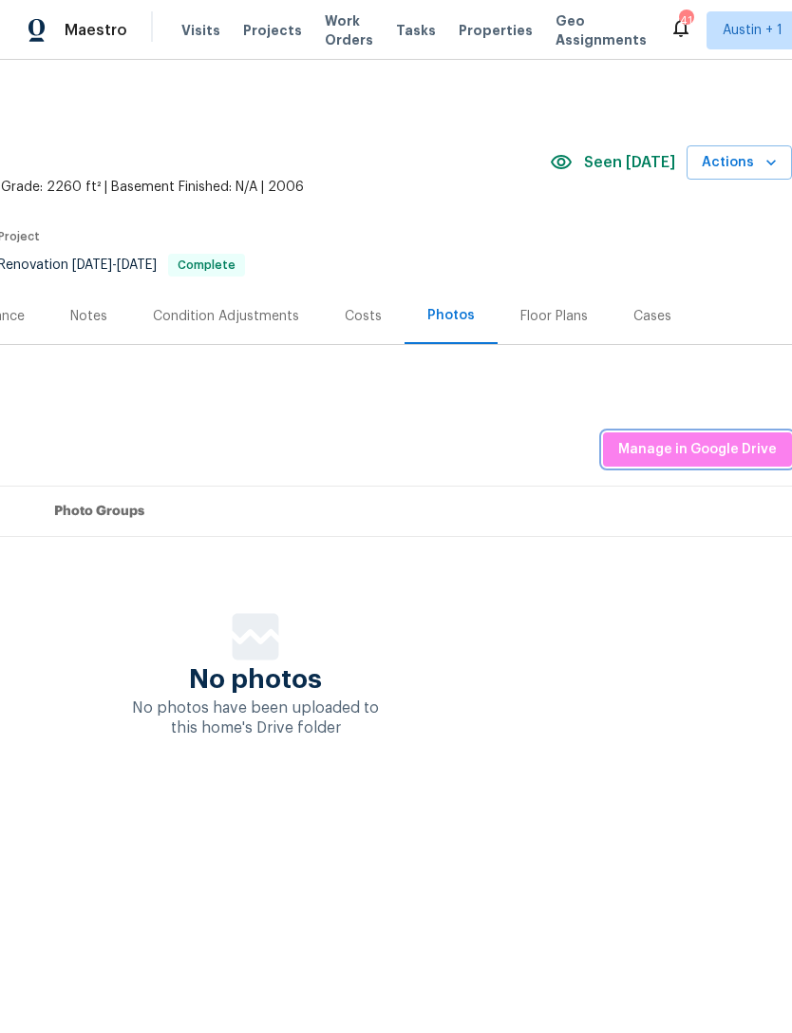
click at [734, 448] on span "Manage in Google Drive" at bounding box center [697, 450] width 159 height 24
click at [726, 451] on span "Manage in Google Drive" at bounding box center [697, 450] width 159 height 24
click at [731, 442] on span "Manage in Google Drive" at bounding box center [697, 450] width 159 height 24
